Goal: Information Seeking & Learning: Learn about a topic

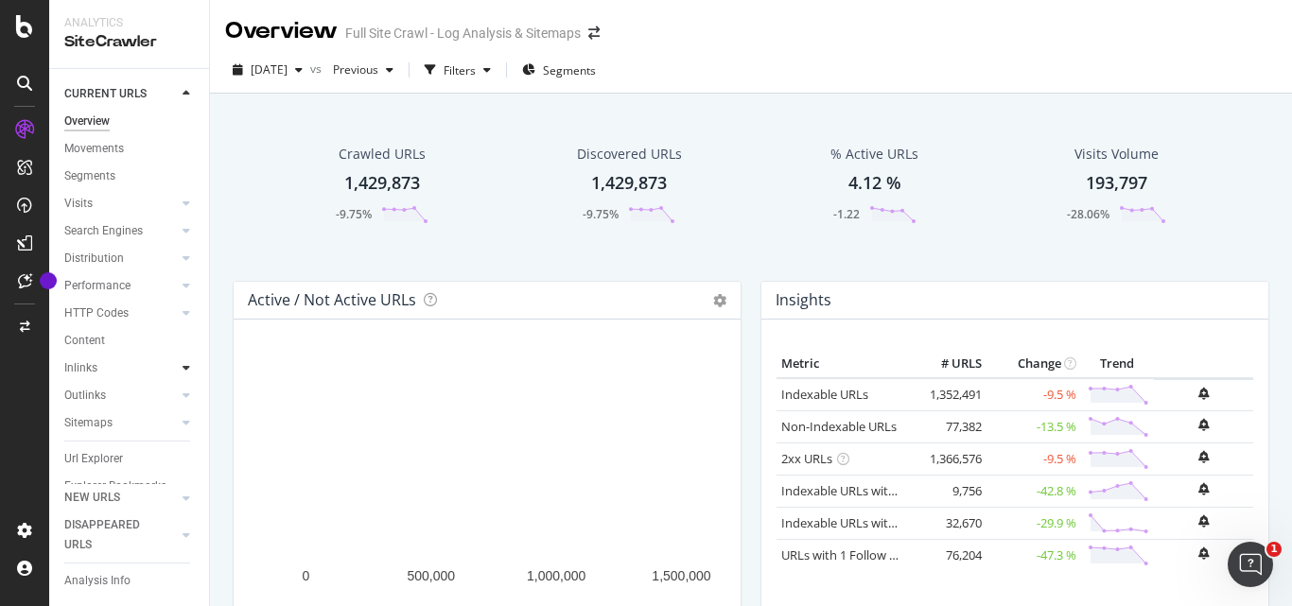
scroll to position [48, 0]
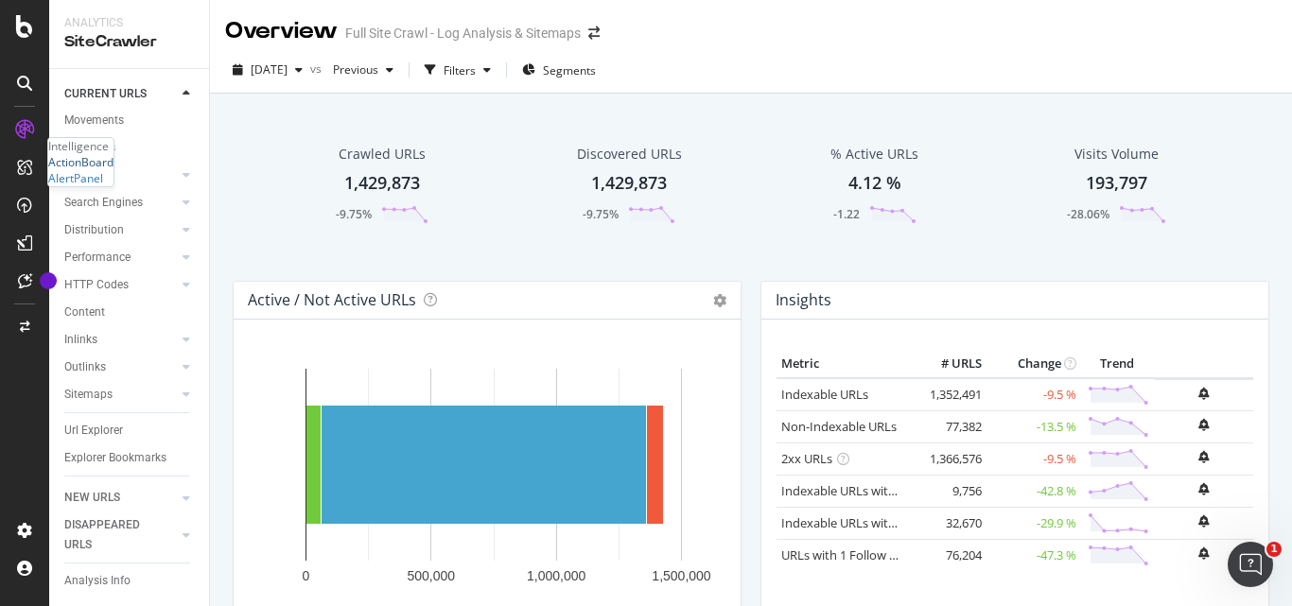
click at [89, 170] on div "ActionBoard" at bounding box center [80, 162] width 65 height 16
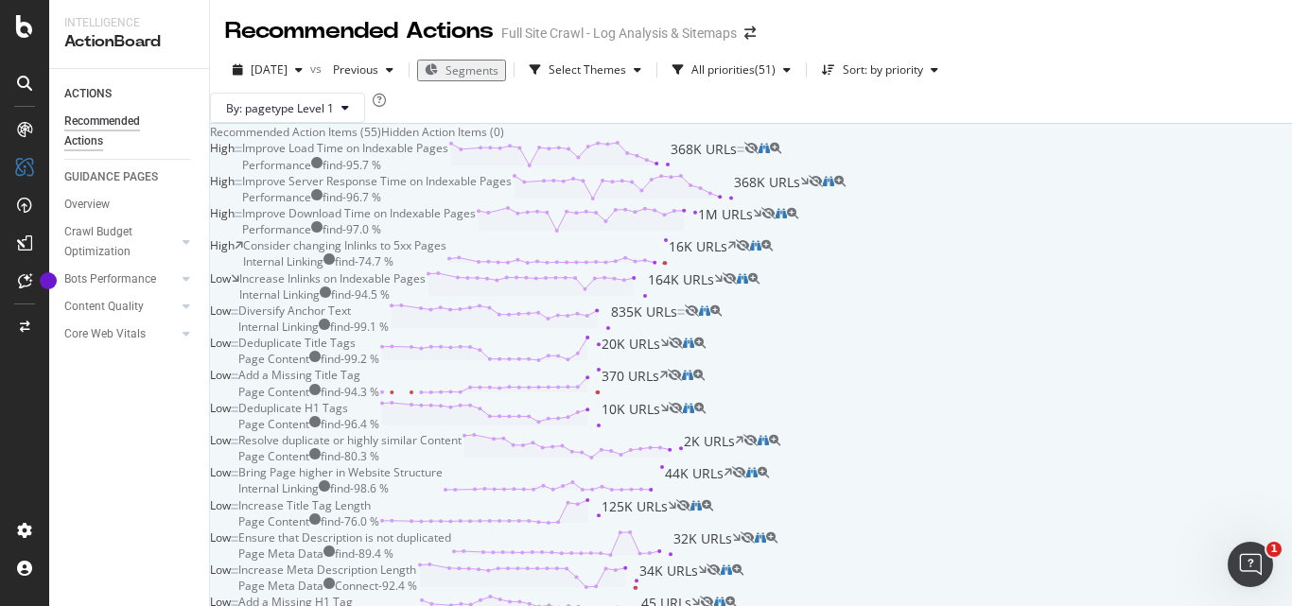
scroll to position [1933, 0]
drag, startPoint x: 381, startPoint y: 201, endPoint x: 698, endPoint y: 199, distance: 316.8
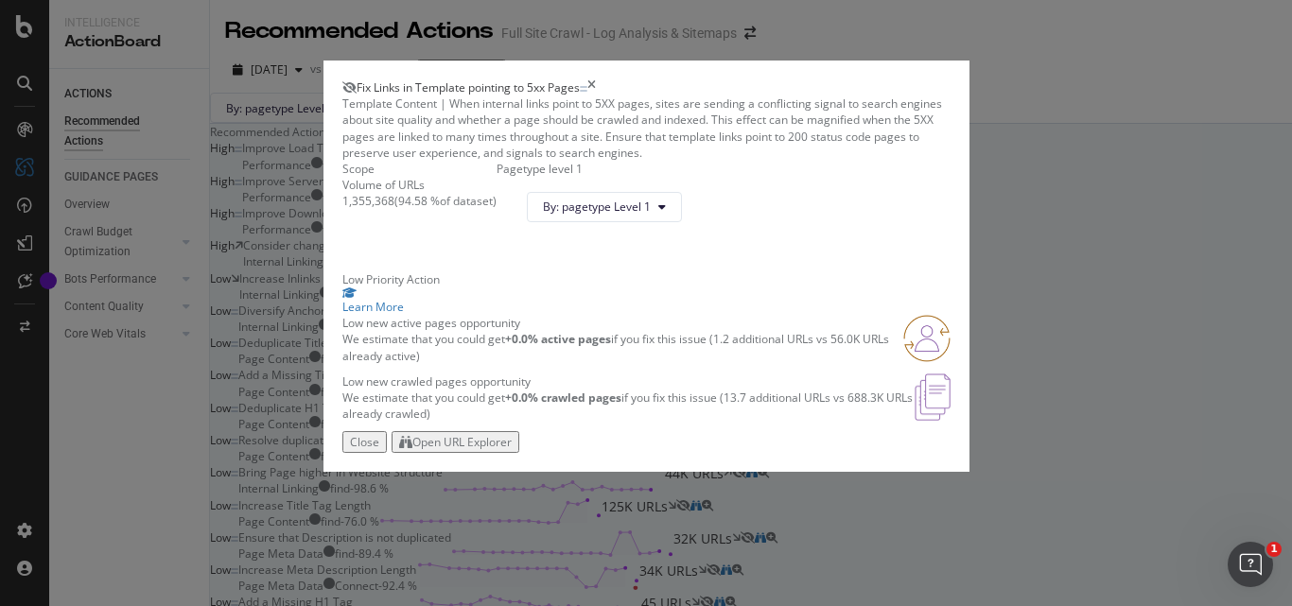
click at [453, 79] on span "Fix Links in Template pointing to 5xx Pages" at bounding box center [468, 87] width 223 height 16
copy span "Fix Links in Template pointing to 5xx Pages"
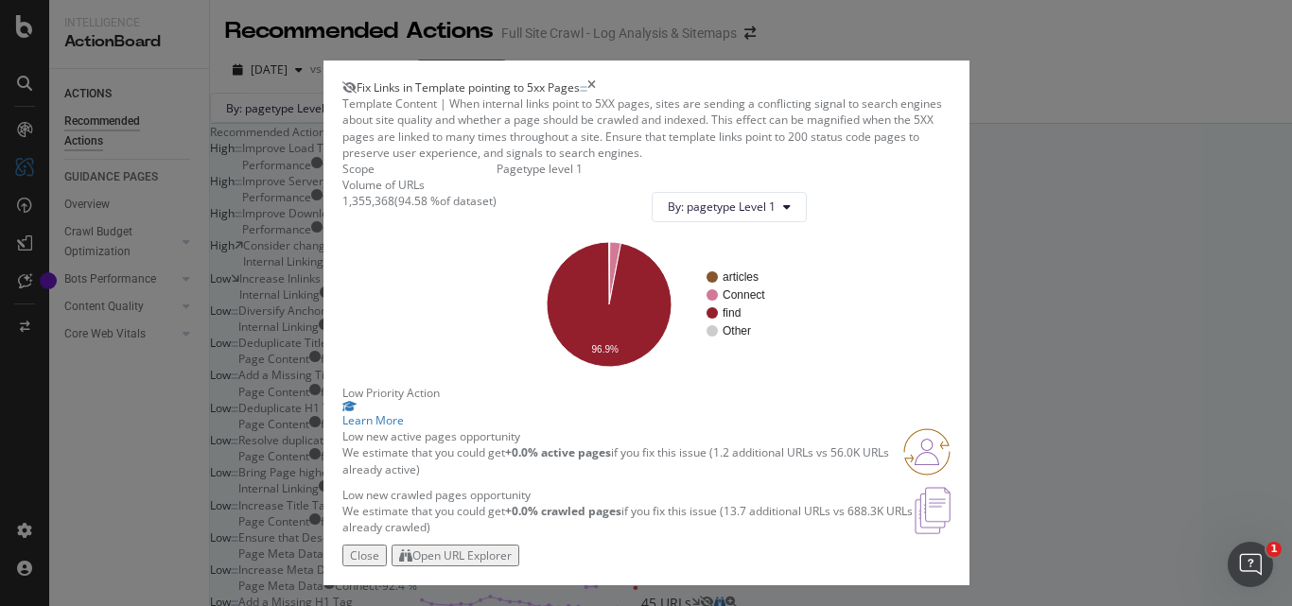
click at [342, 209] on div "1,355,368" at bounding box center [368, 201] width 52 height 16
copy div "1,355,368"
drag, startPoint x: 384, startPoint y: 319, endPoint x: 411, endPoint y: 314, distance: 27.8
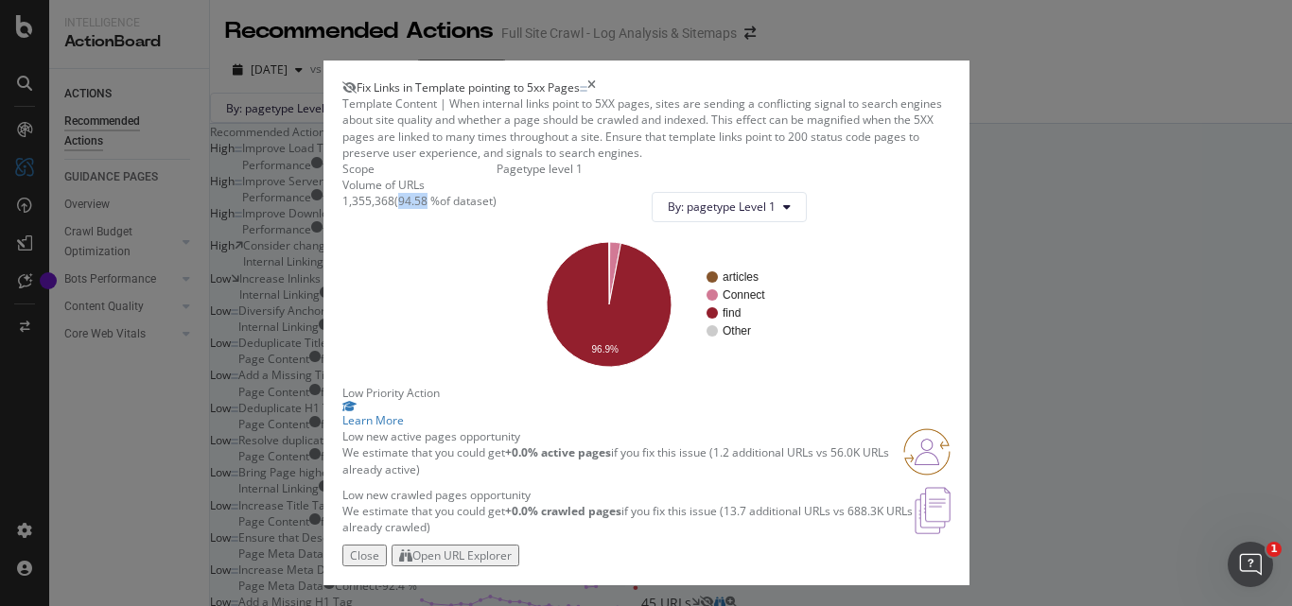
click at [411, 209] on div "( 94.58 % of dataset )" at bounding box center [445, 201] width 102 height 16
copy div "94.58"
click at [950, 79] on div "Fix Links in Template pointing to 5xx Pages" at bounding box center [646, 87] width 608 height 16
click at [596, 79] on icon "times" at bounding box center [591, 87] width 9 height 16
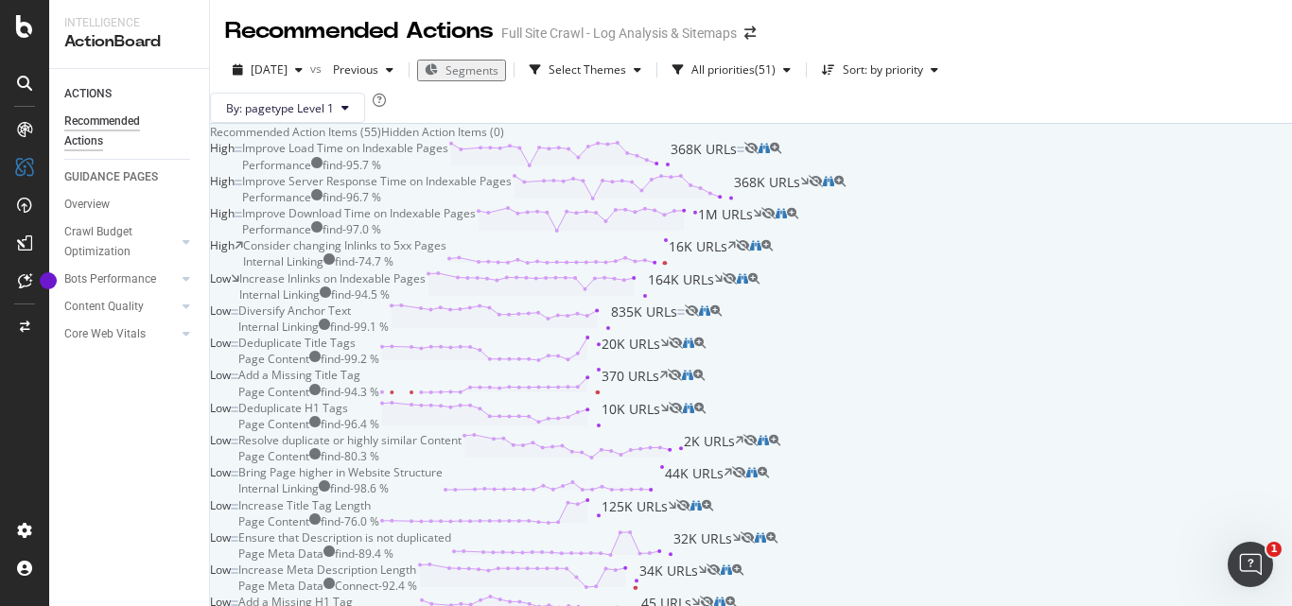
scroll to position [1649, 0]
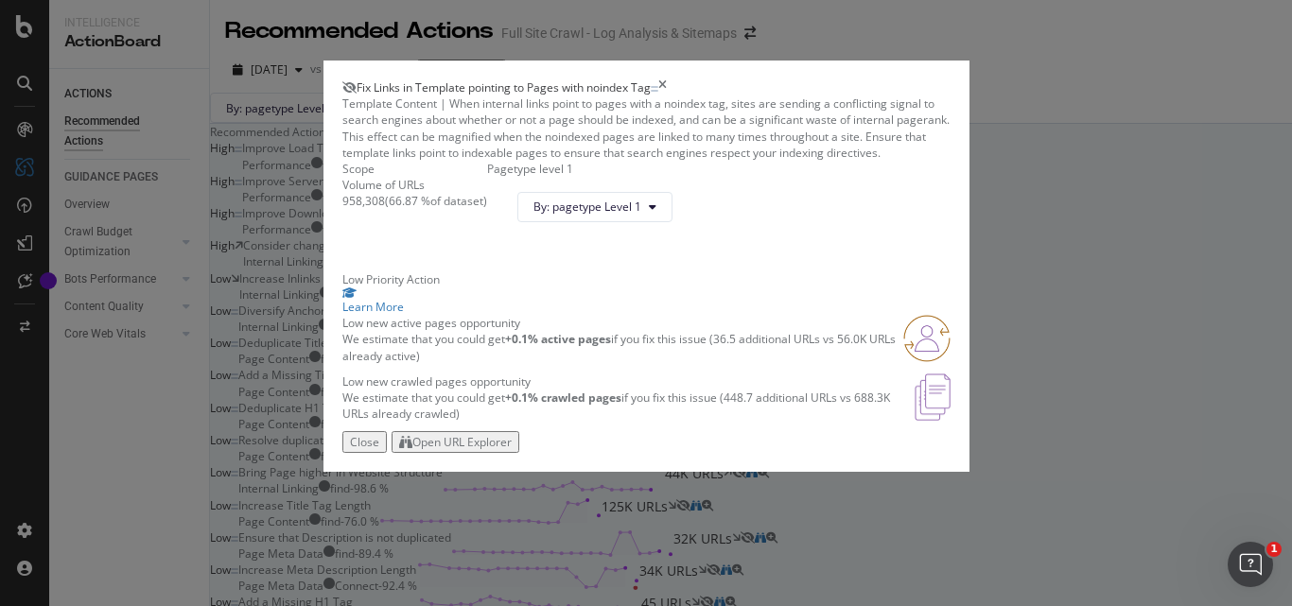
click at [427, 79] on span "Fix Links in Template pointing to Pages with noindex Tag" at bounding box center [504, 87] width 294 height 16
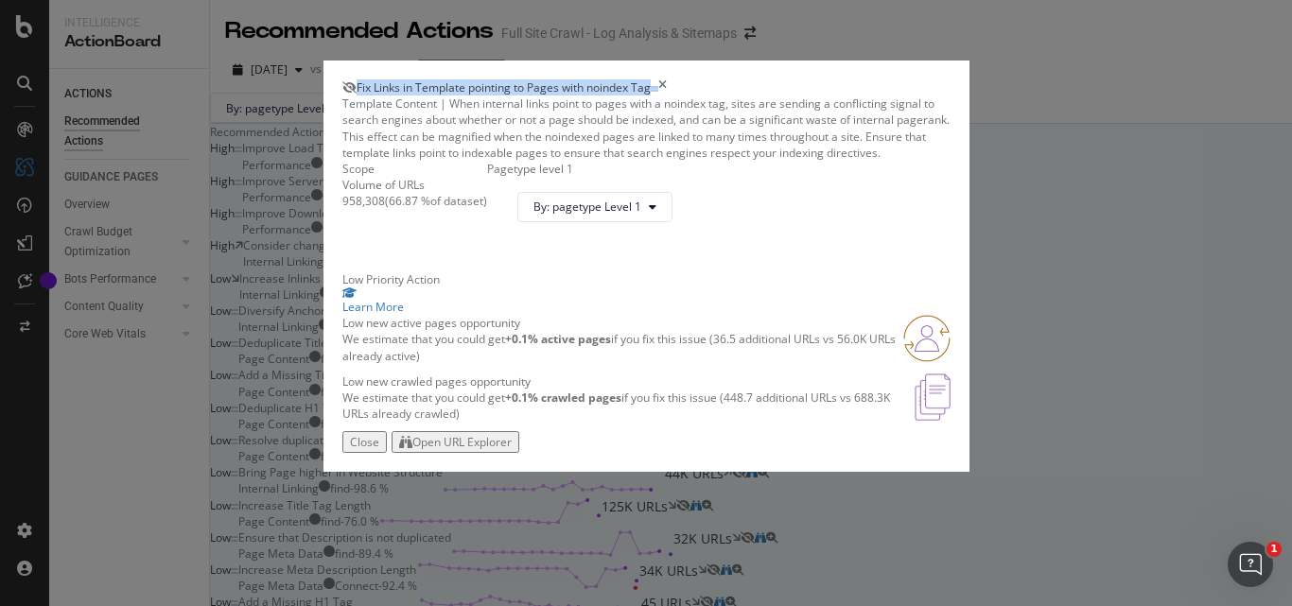
click at [427, 79] on span "Fix Links in Template pointing to Pages with noindex Tag" at bounding box center [504, 87] width 294 height 16
copy span "Fix Links in Template pointing to Pages with noindex Tag"
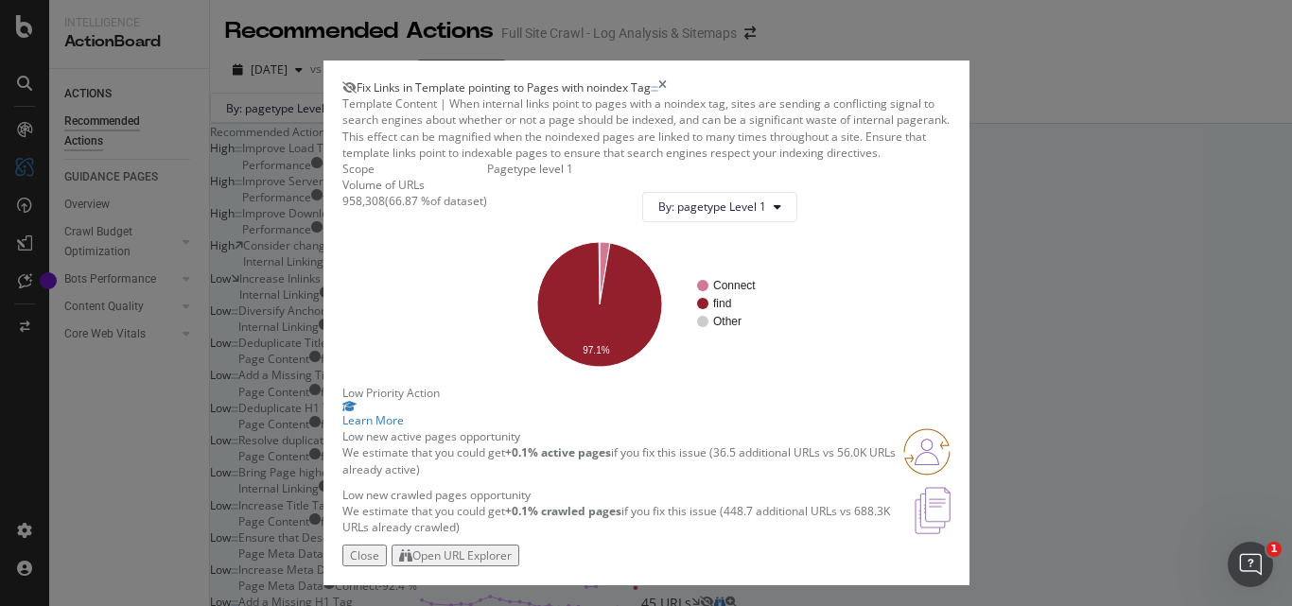
click at [342, 209] on div "958,308" at bounding box center [363, 201] width 43 height 16
copy div "958,308"
drag, startPoint x: 368, startPoint y: 321, endPoint x: 393, endPoint y: 317, distance: 25.8
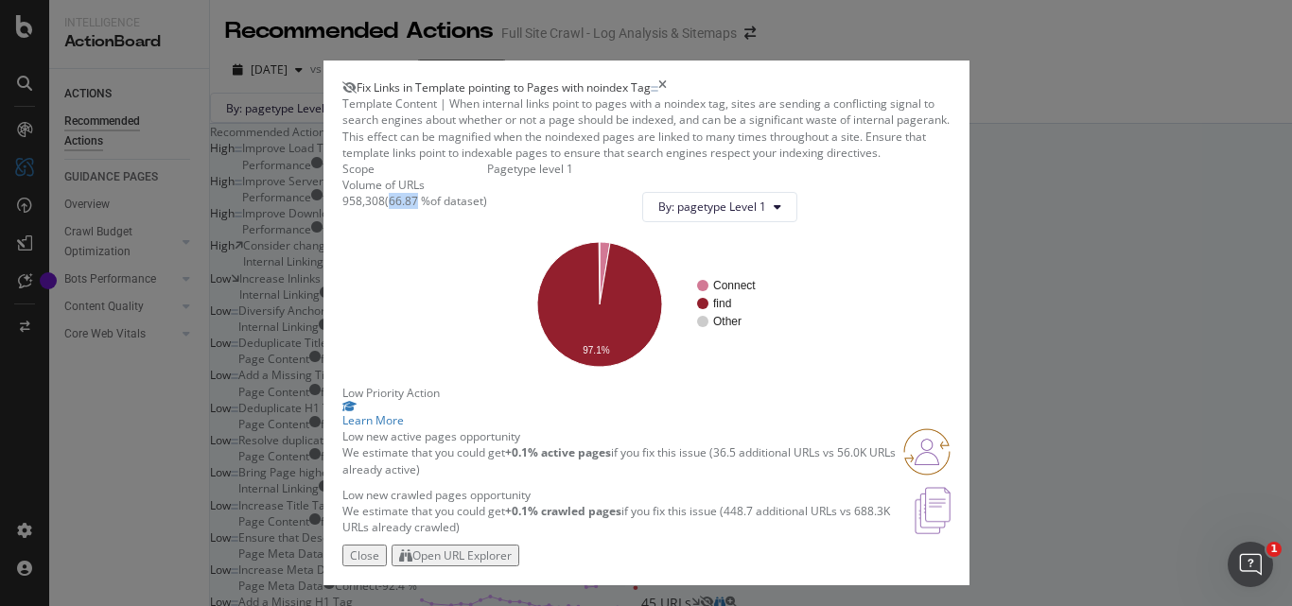
click at [393, 209] on div "( 66.87 % of dataset )" at bounding box center [436, 201] width 102 height 16
copy div "66.87"
click at [667, 79] on icon "times" at bounding box center [662, 87] width 9 height 16
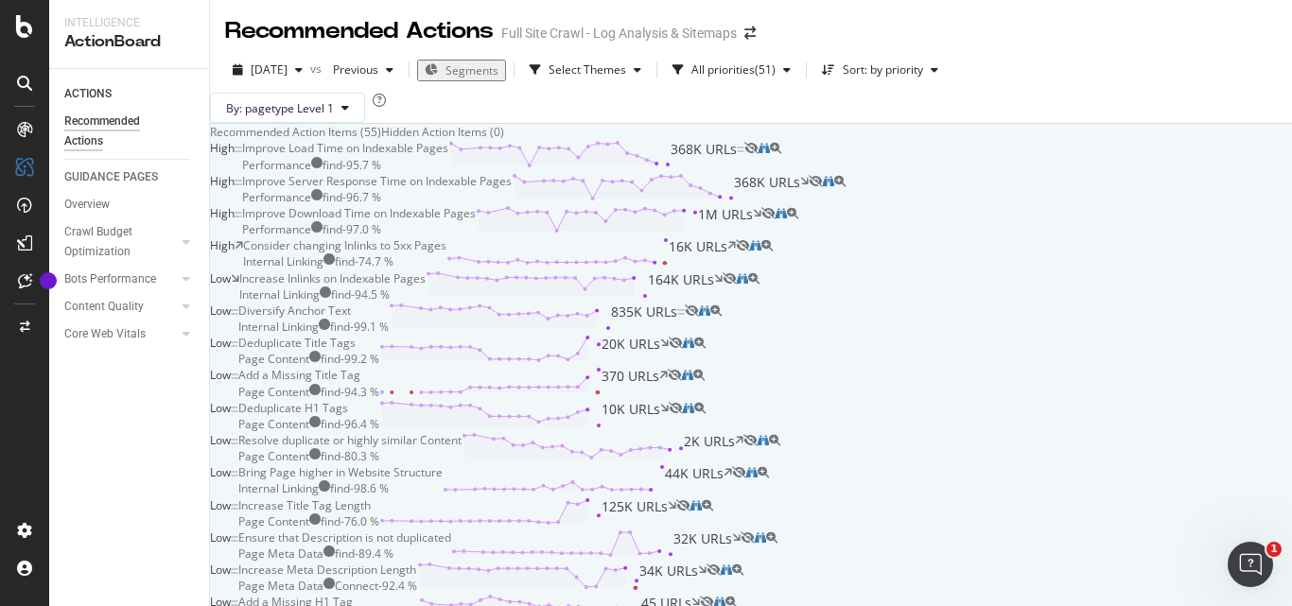
scroll to position [189, 0]
click at [476, 221] on div "Improve Download Time on Indexable Pages" at bounding box center [359, 213] width 234 height 16
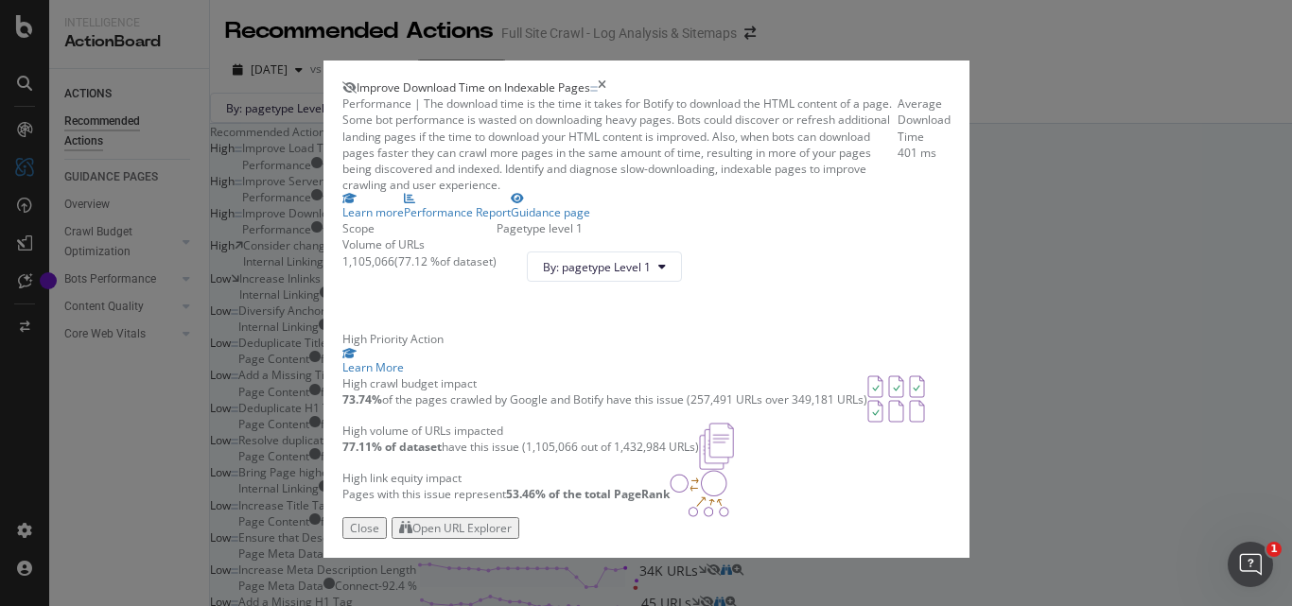
click at [563, 79] on span "Improve Download Time on Indexable Pages" at bounding box center [474, 87] width 234 height 16
copy span "Improve Download Time on Indexable Pages"
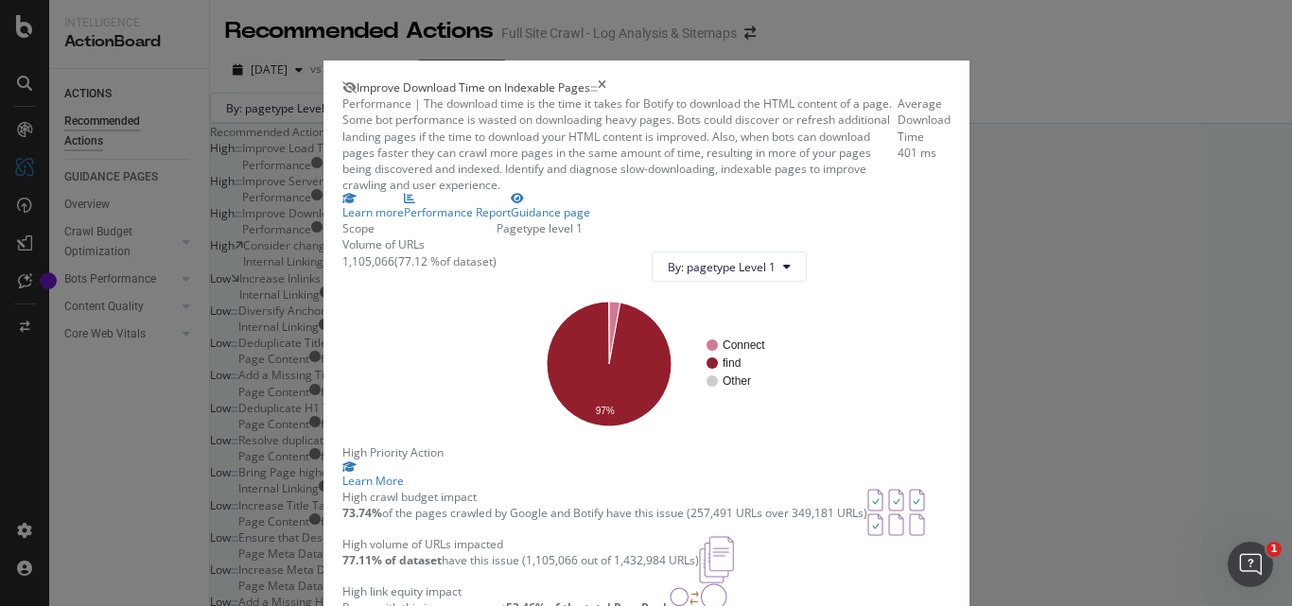
click at [354, 270] on div "1,105,066" at bounding box center [368, 261] width 52 height 16
copy div "1,105,066"
click at [606, 79] on icon "times" at bounding box center [602, 87] width 9 height 16
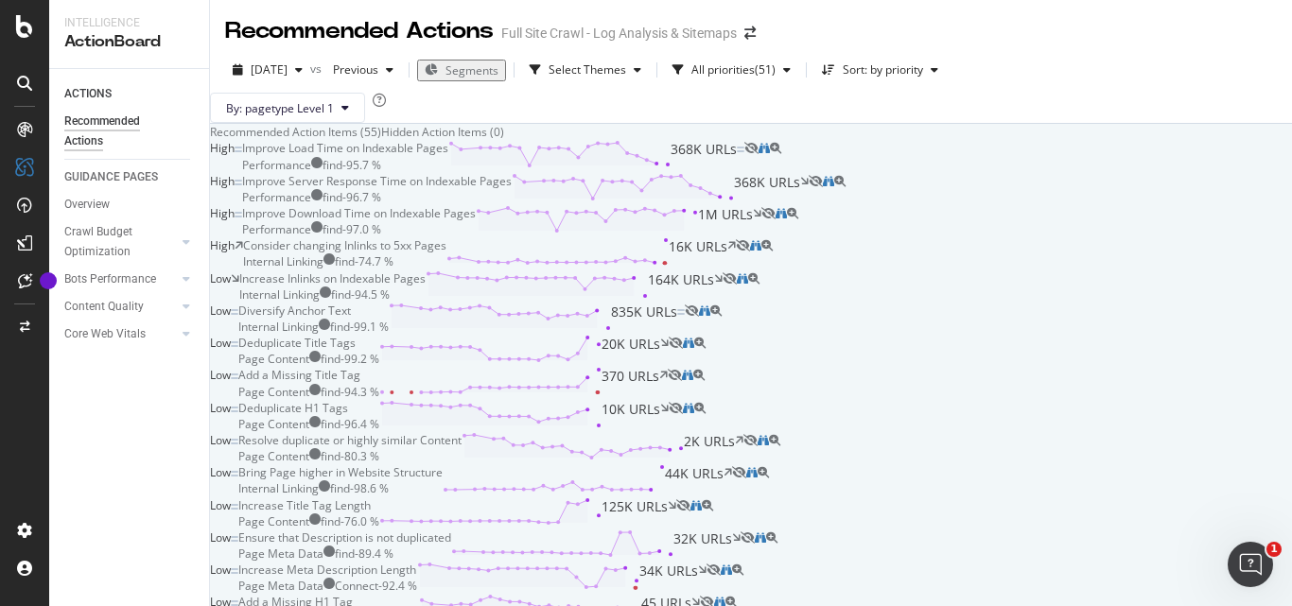
click at [448, 156] on div "Improve Load Time on Indexable Pages" at bounding box center [345, 148] width 206 height 16
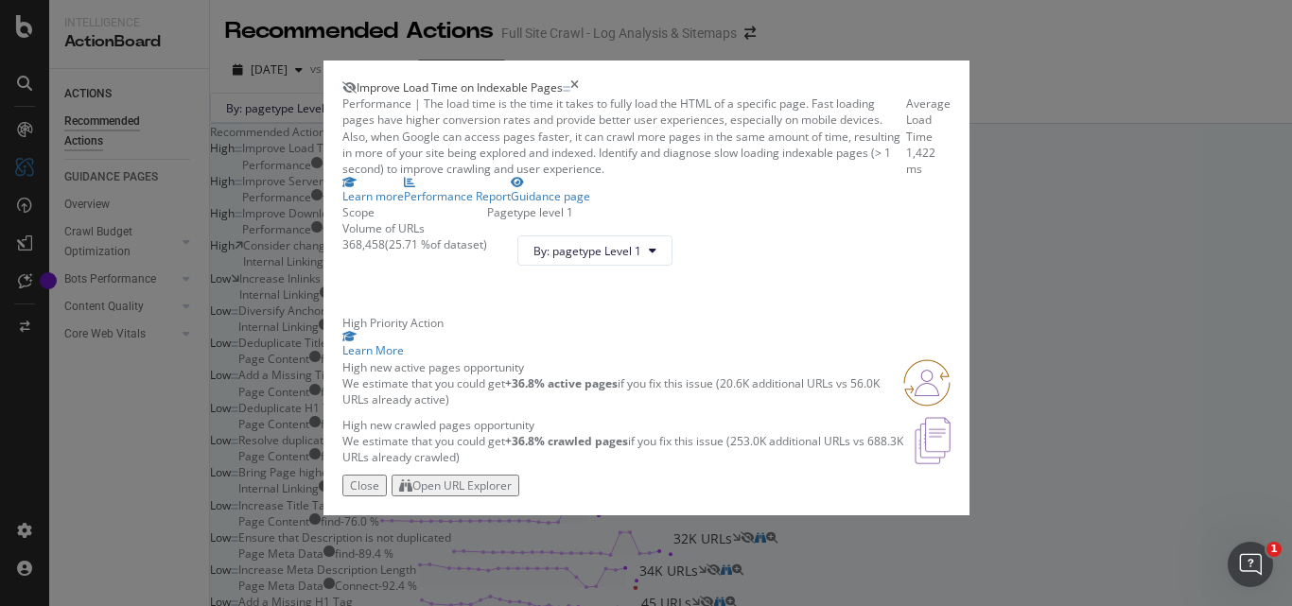
click at [342, 253] on div "368,458" at bounding box center [363, 244] width 43 height 16
copy div "368,458"
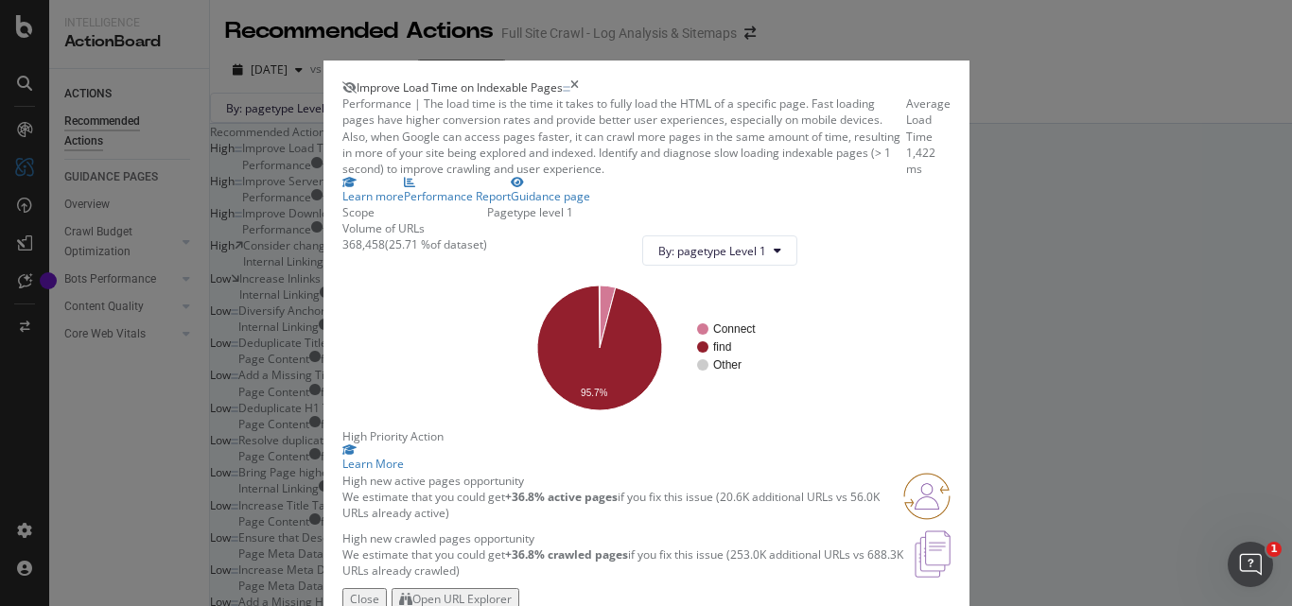
click at [410, 79] on span "Improve Load Time on Indexable Pages" at bounding box center [460, 87] width 206 height 16
copy span "Improve Load Time on Indexable Pages"
drag, startPoint x: 370, startPoint y: 364, endPoint x: 393, endPoint y: 361, distance: 23.8
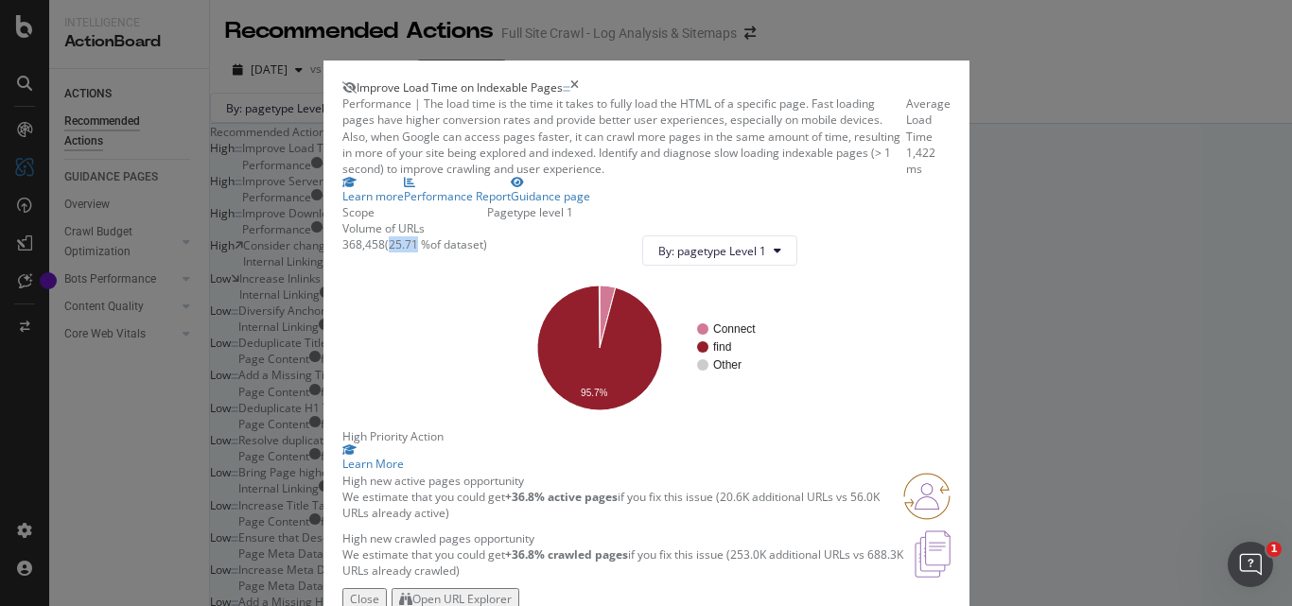
click at [393, 253] on div "( 25.71 % of dataset )" at bounding box center [436, 244] width 102 height 16
click at [579, 79] on icon "times" at bounding box center [574, 87] width 9 height 16
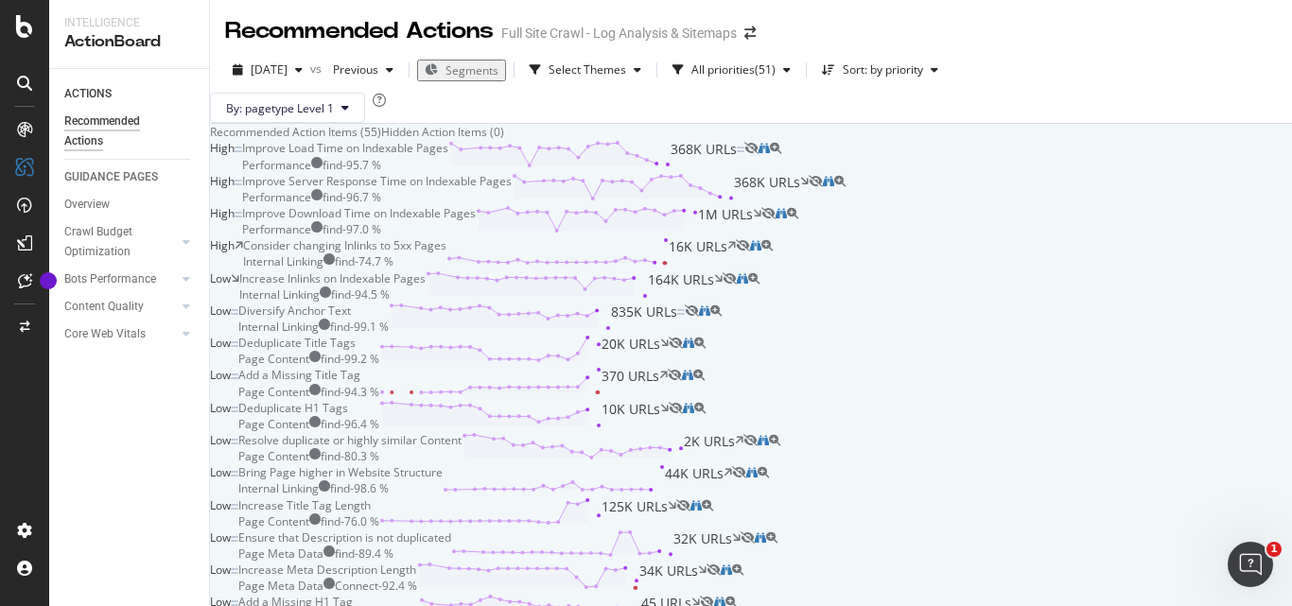
click at [512, 189] on div "Improve Server Response Time on Indexable Pages" at bounding box center [377, 181] width 270 height 16
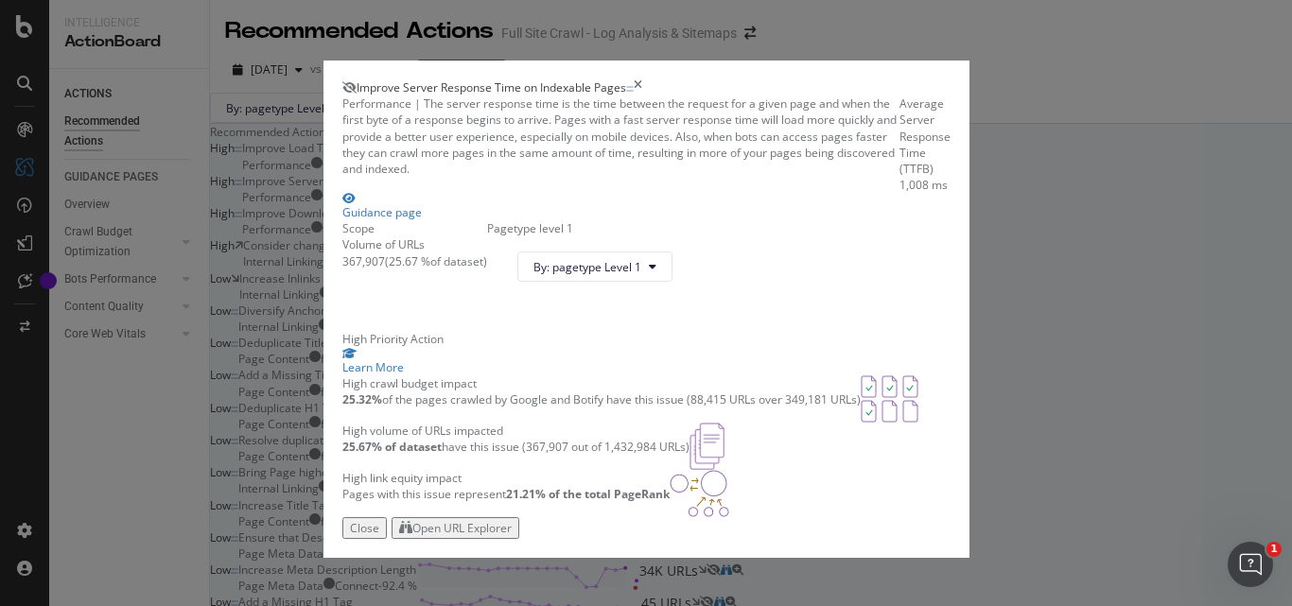
click at [558, 79] on span "Improve Server Response Time on Indexable Pages" at bounding box center [492, 87] width 270 height 16
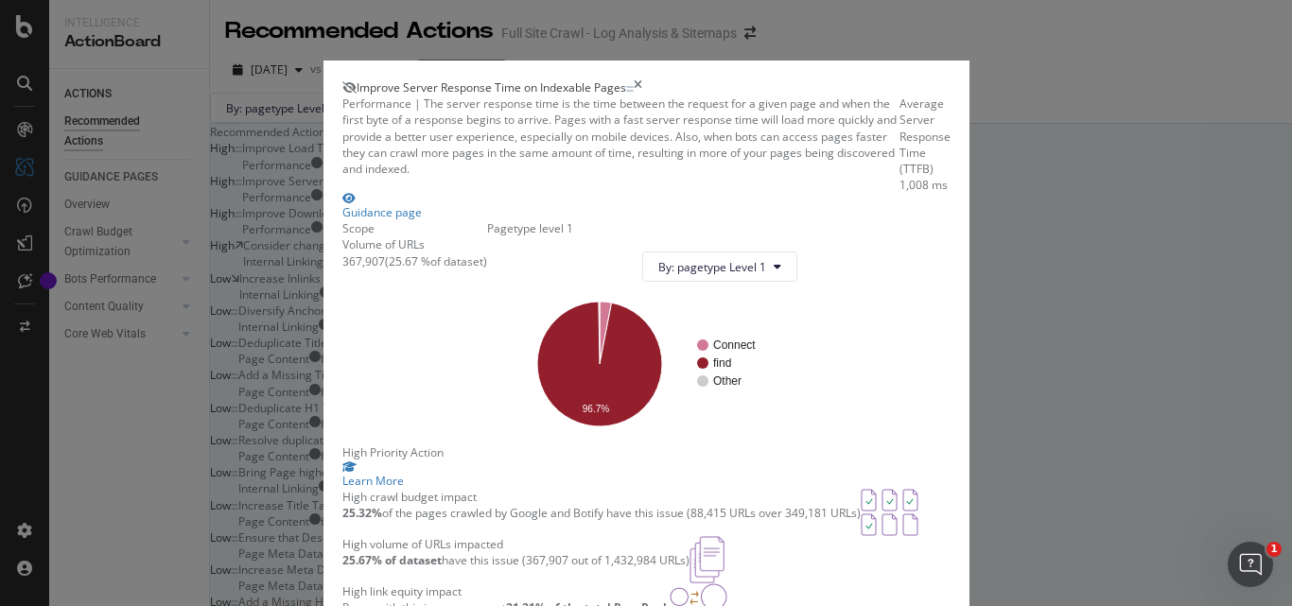
click at [342, 270] on div "367,907" at bounding box center [363, 261] width 43 height 16
drag, startPoint x: 370, startPoint y: 362, endPoint x: 395, endPoint y: 361, distance: 25.6
click at [395, 270] on div "( 25.67 % of dataset )" at bounding box center [436, 261] width 102 height 16
click at [642, 79] on icon "times" at bounding box center [638, 87] width 9 height 16
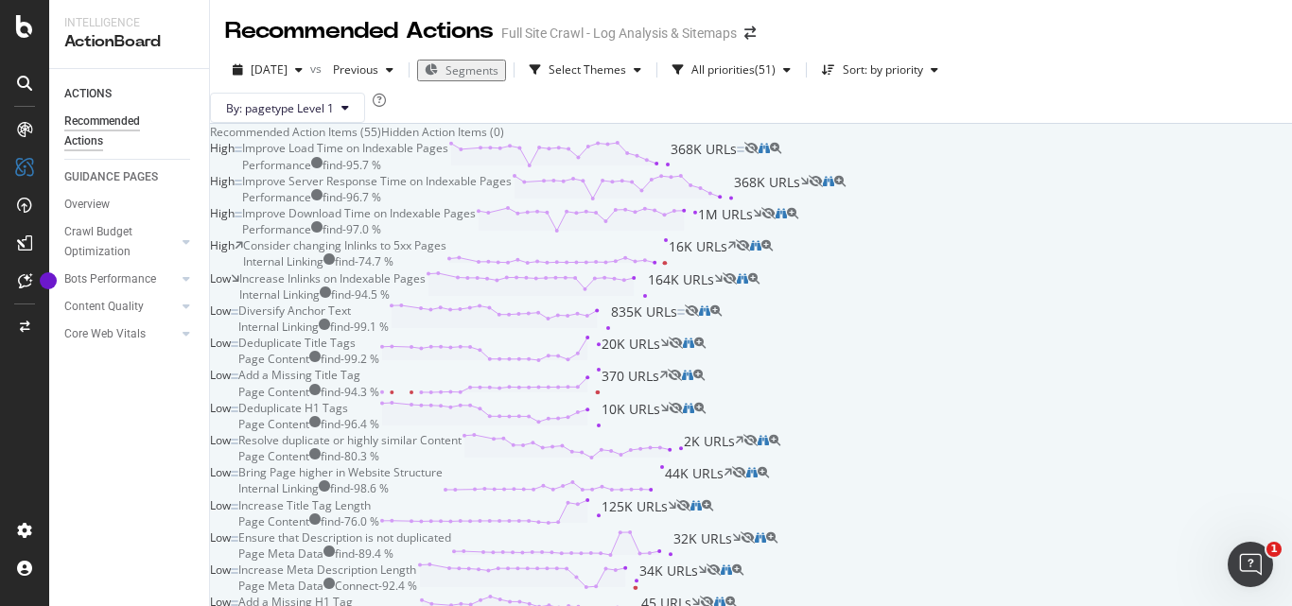
scroll to position [189, 0]
click at [351, 319] on div "Diversify Anchor Text" at bounding box center [294, 311] width 113 height 16
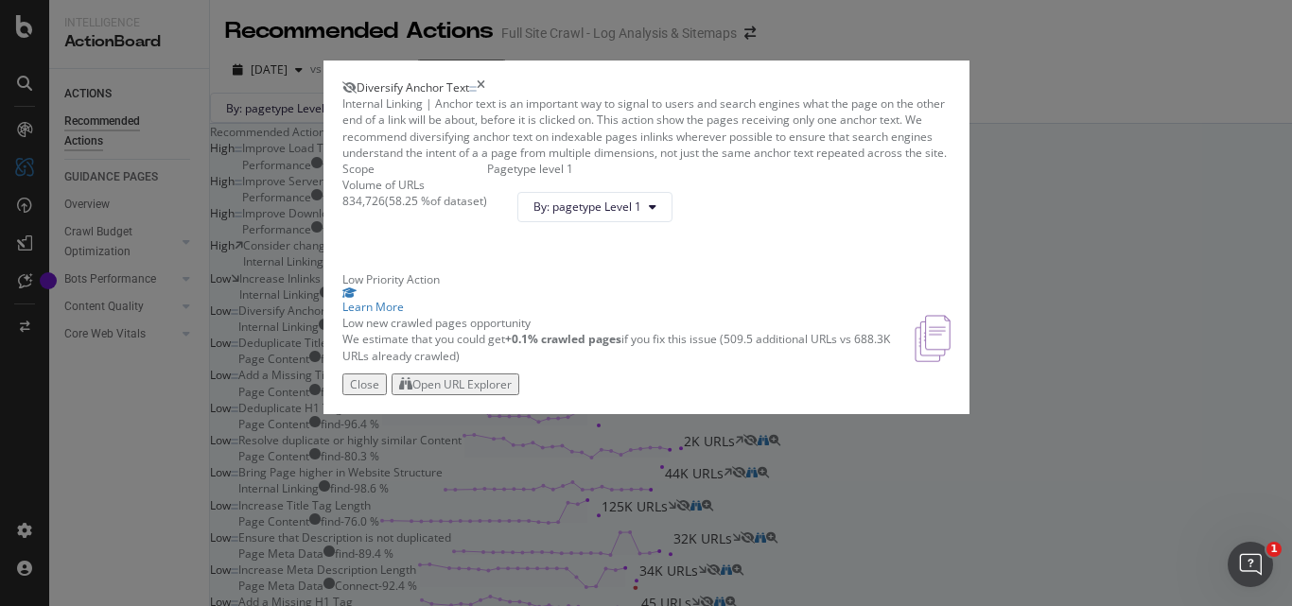
click at [408, 79] on div "Diversify Anchor Text" at bounding box center [409, 87] width 134 height 16
click at [406, 79] on div "Diversify Anchor Text" at bounding box center [409, 87] width 134 height 16
click at [405, 79] on span "Diversify Anchor Text" at bounding box center [413, 87] width 113 height 16
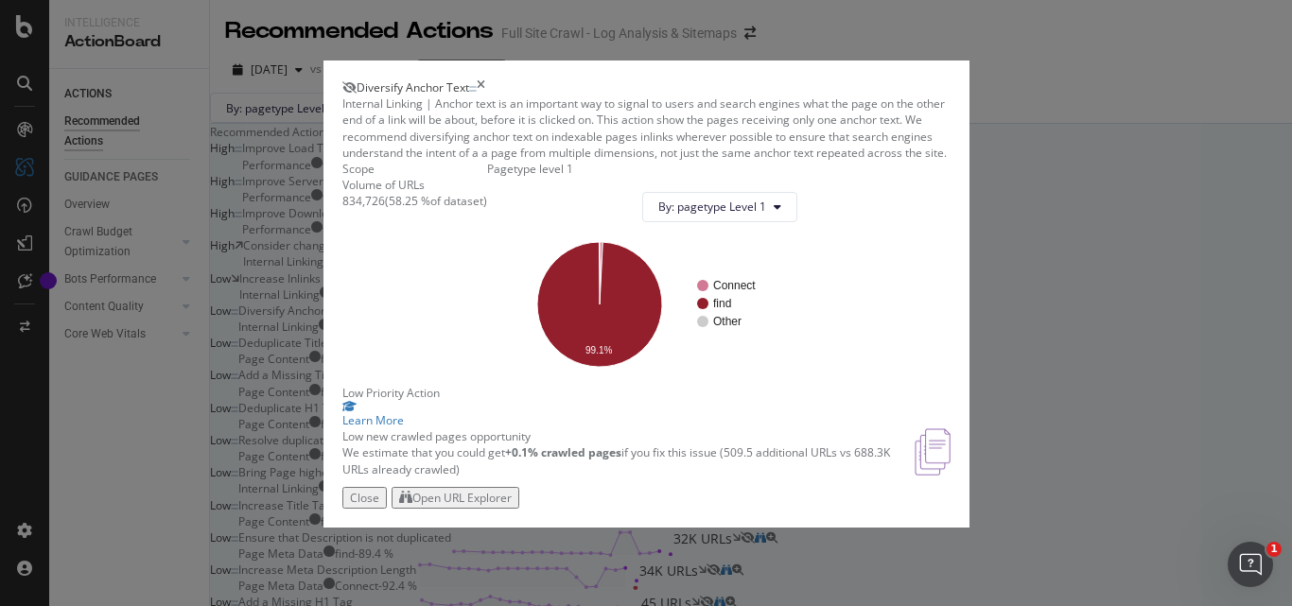
click at [342, 209] on div "834,726" at bounding box center [363, 201] width 43 height 16
drag, startPoint x: 369, startPoint y: 320, endPoint x: 393, endPoint y: 318, distance: 24.7
click at [393, 209] on div "( 58.25 % of dataset )" at bounding box center [436, 201] width 102 height 16
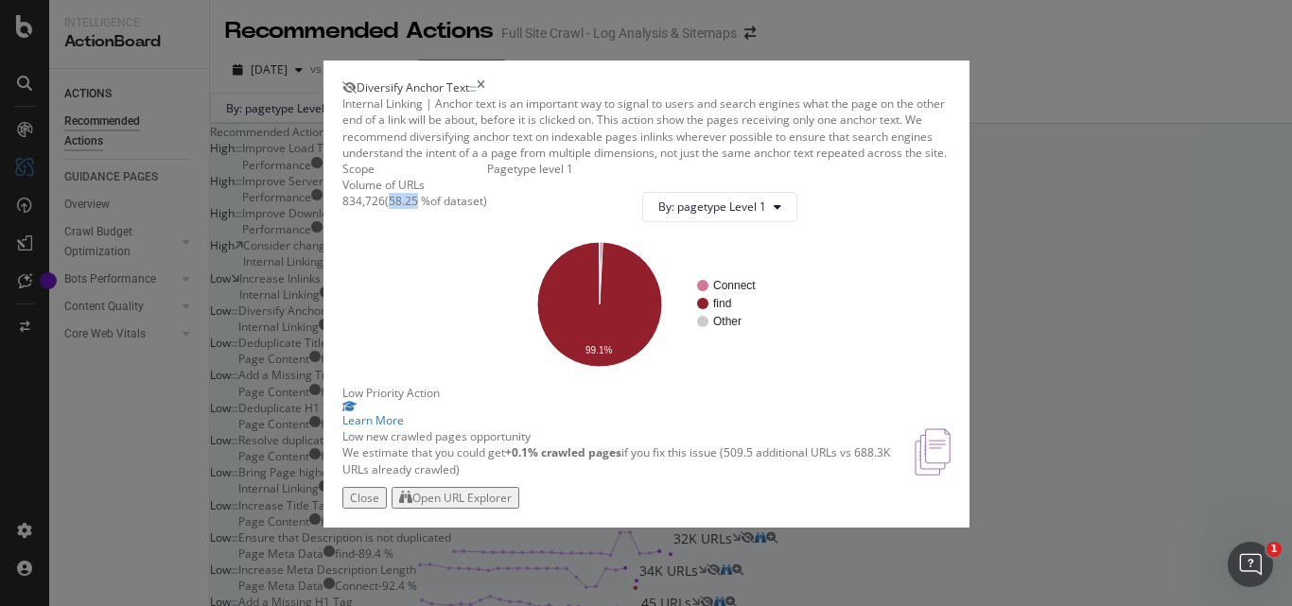
click at [485, 79] on icon "times" at bounding box center [481, 87] width 9 height 16
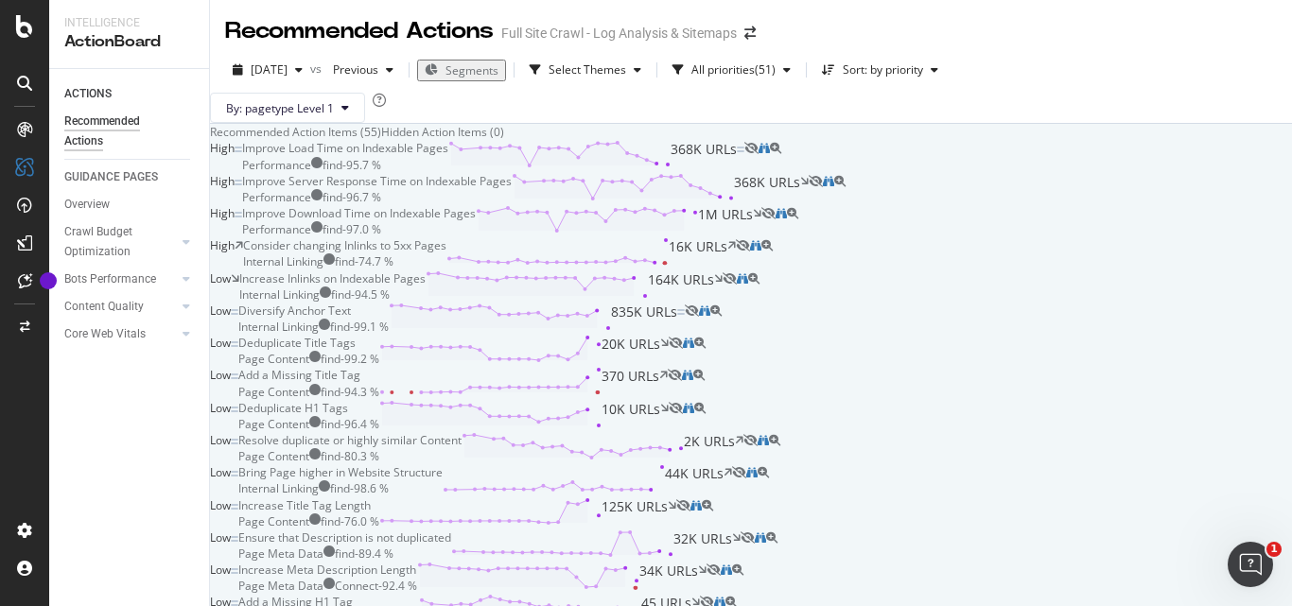
scroll to position [1513, 0]
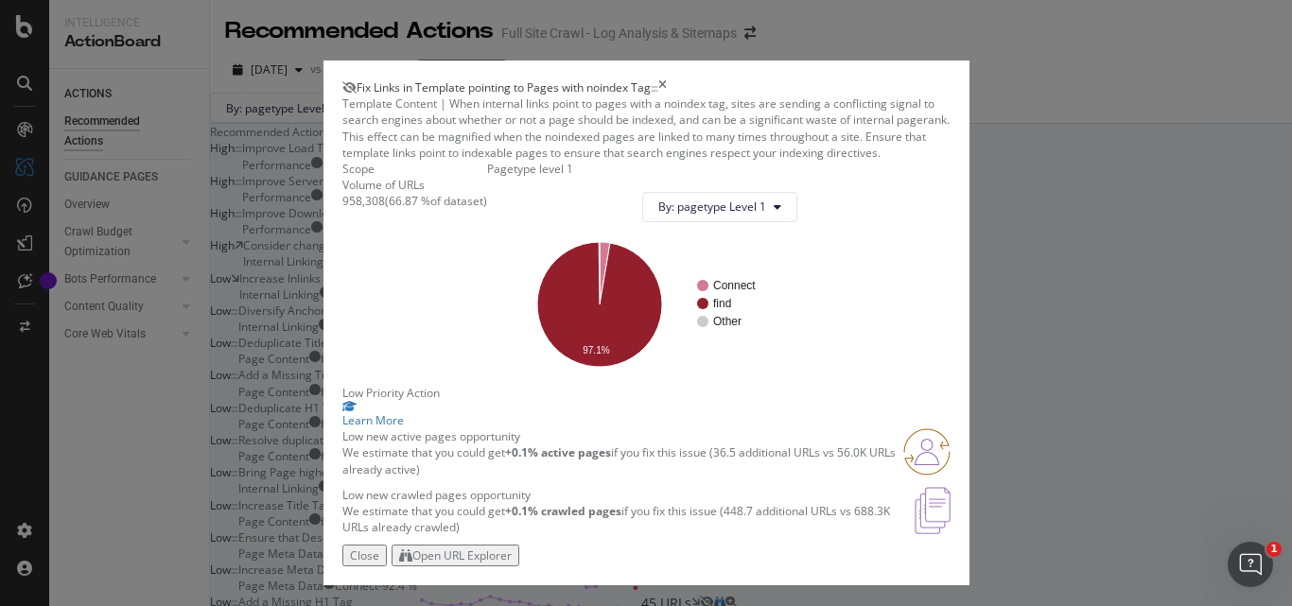
click at [514, 79] on span "Fix Links in Template pointing to Pages with noindex Tag" at bounding box center [504, 87] width 294 height 16
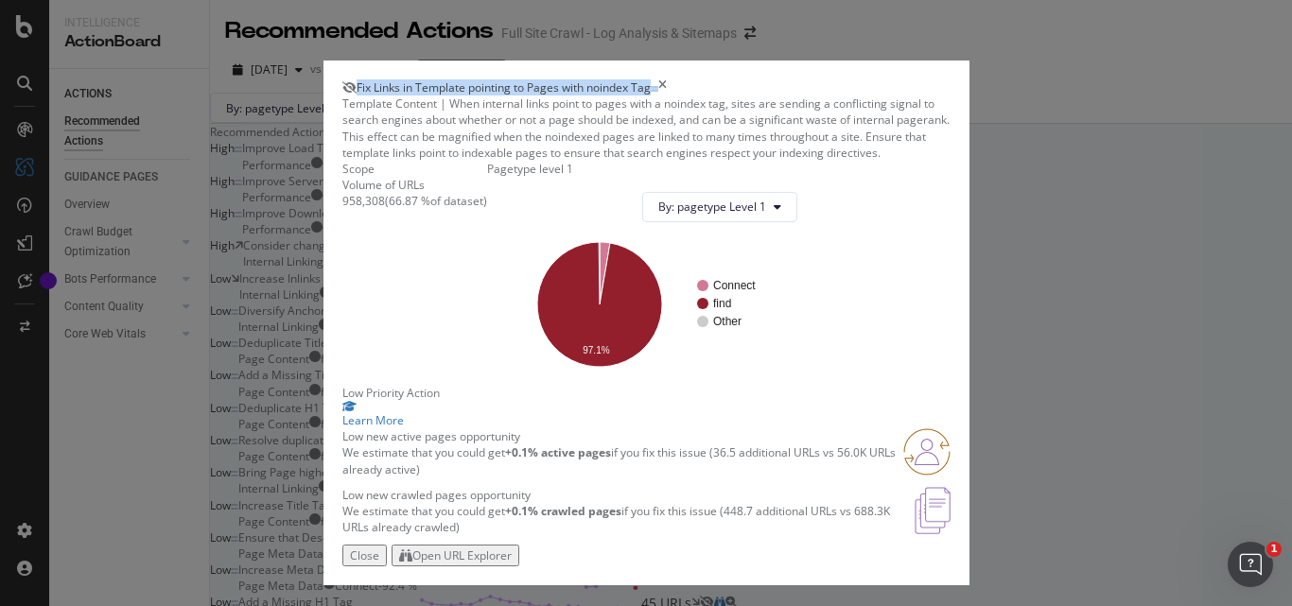
click at [514, 79] on span "Fix Links in Template pointing to Pages with noindex Tag" at bounding box center [504, 87] width 294 height 16
click at [667, 79] on icon "times" at bounding box center [662, 87] width 9 height 16
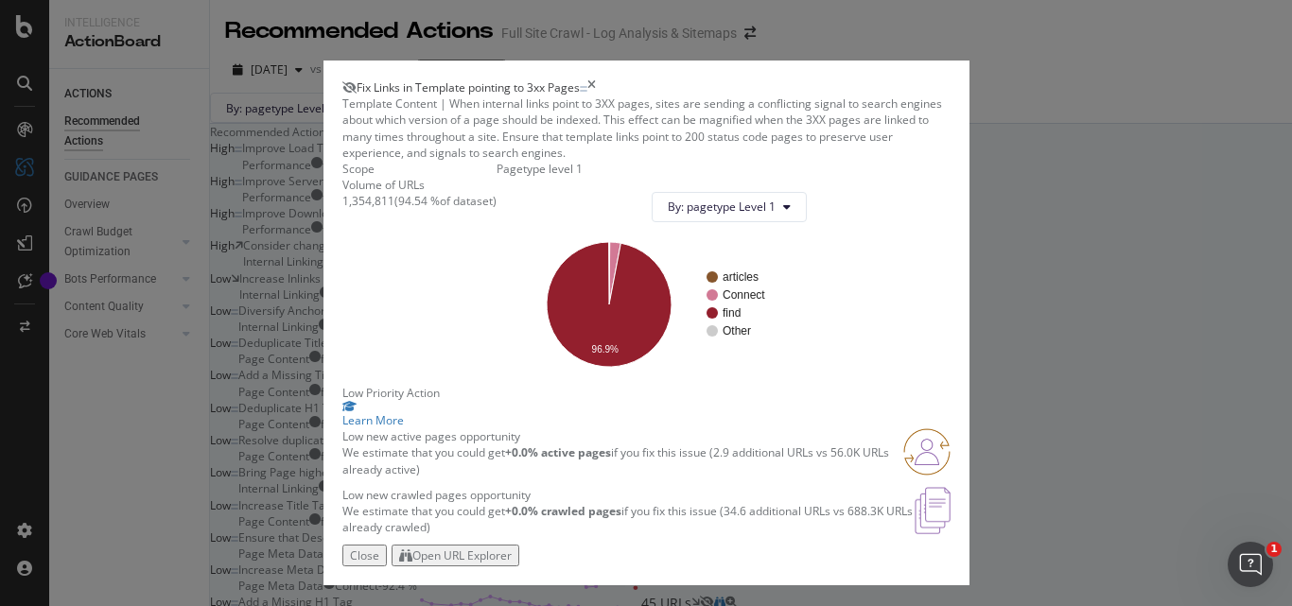
click at [344, 209] on div "1,354,811" at bounding box center [368, 201] width 52 height 16
click at [357, 79] on span "Fix Links in Template pointing to 3xx Pages" at bounding box center [468, 87] width 223 height 16
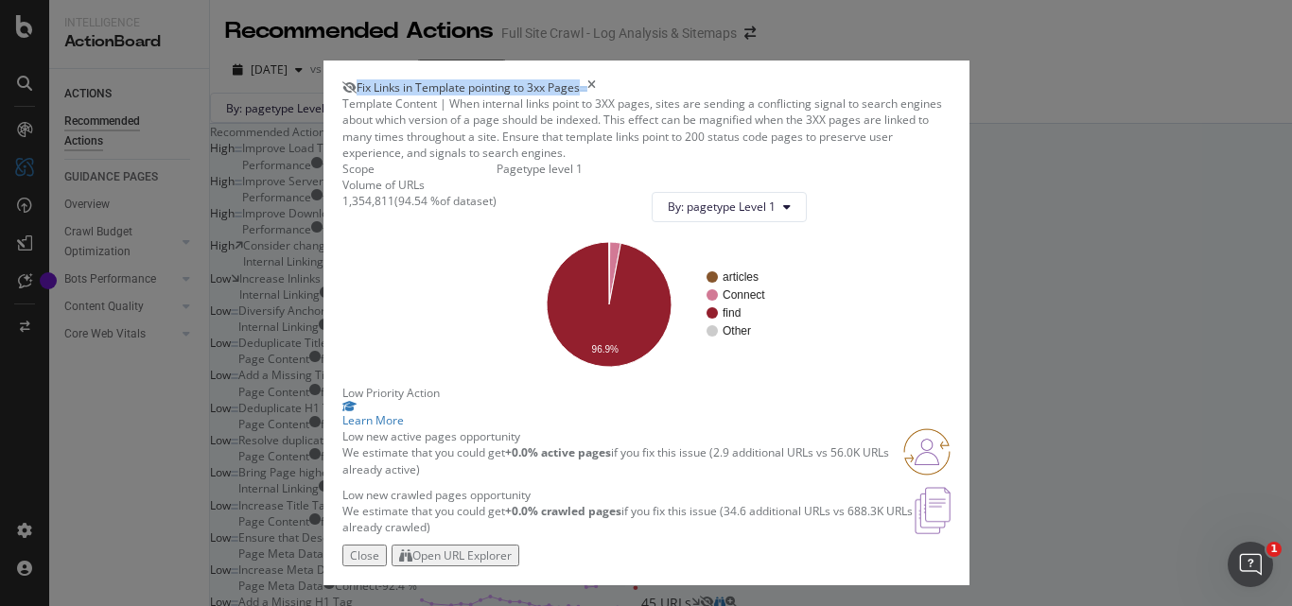
click at [357, 79] on span "Fix Links in Template pointing to 3xx Pages" at bounding box center [468, 87] width 223 height 16
drag, startPoint x: 382, startPoint y: 298, endPoint x: 415, endPoint y: 296, distance: 33.2
click at [415, 209] on div "( 94.54 % of dataset )" at bounding box center [445, 201] width 102 height 16
